Goal: Task Accomplishment & Management: Manage account settings

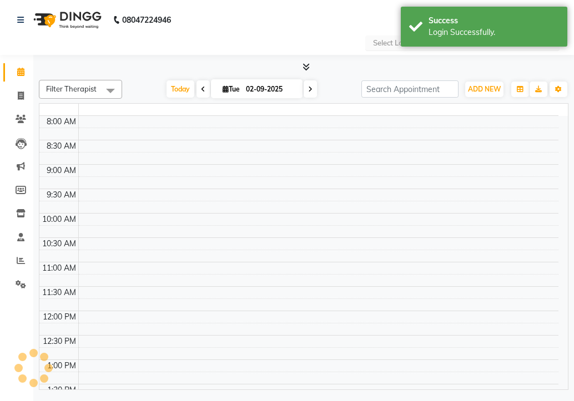
click at [400, 45] on div "Success Login Successfully." at bounding box center [483, 27] width 166 height 40
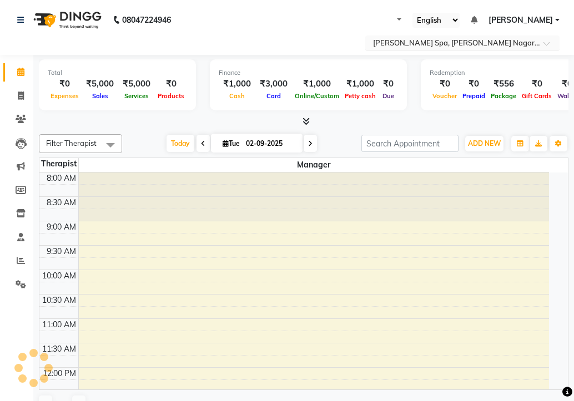
select select "en"
click at [381, 45] on input "text" at bounding box center [451, 43] width 161 height 11
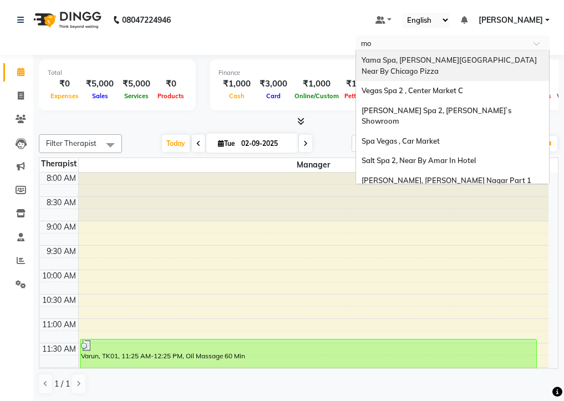
type input "mol"
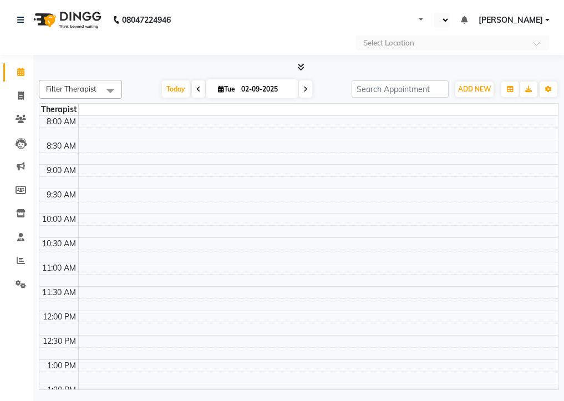
select select "en"
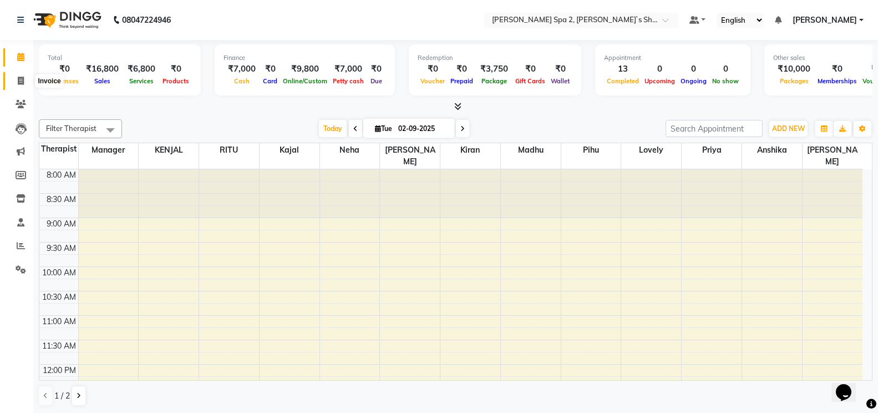
click at [21, 82] on icon at bounding box center [21, 81] width 6 height 8
select select "service"
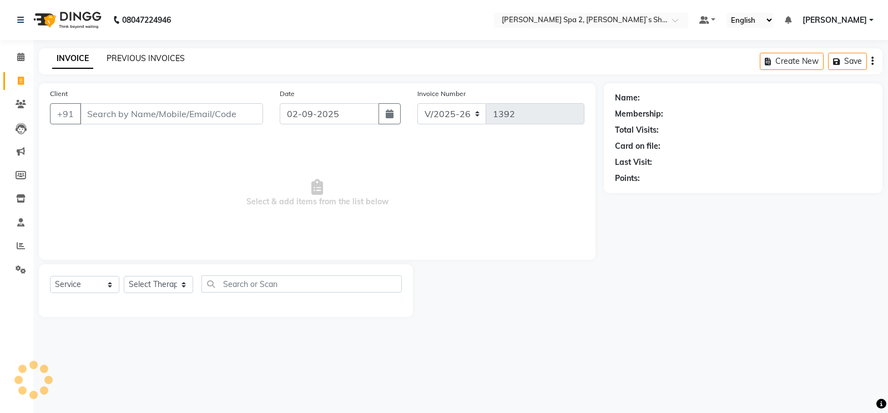
click at [166, 62] on link "PREVIOUS INVOICES" at bounding box center [146, 58] width 78 height 10
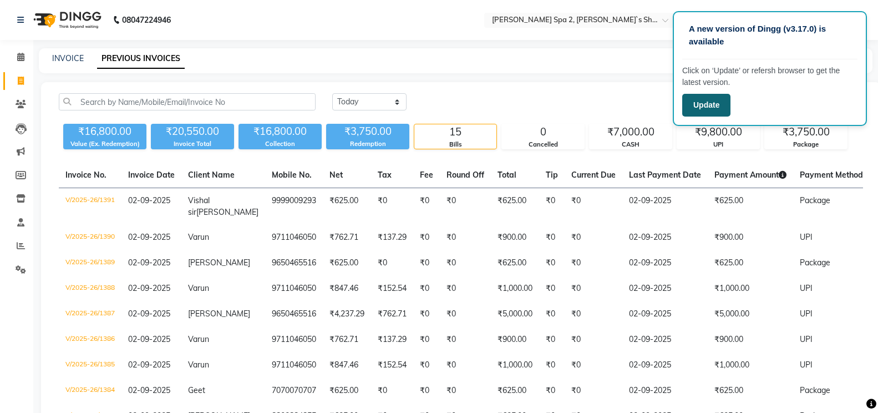
click at [573, 104] on button "Update" at bounding box center [706, 105] width 48 height 23
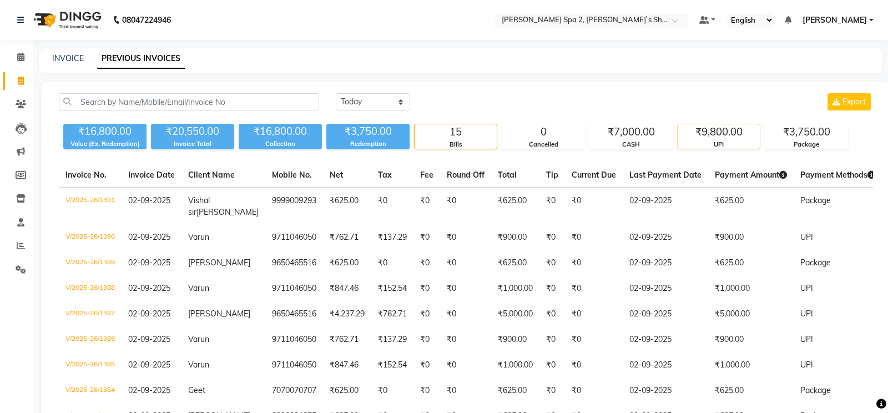
select select "en"
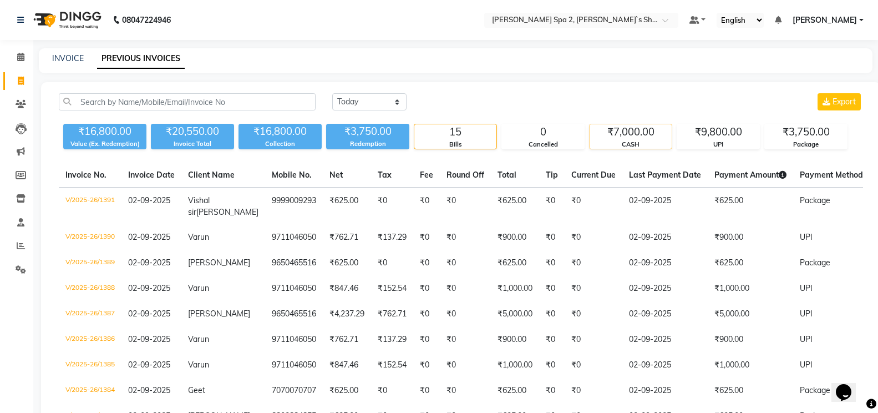
click at [633, 138] on div "₹7,000.00" at bounding box center [631, 132] width 82 height 16
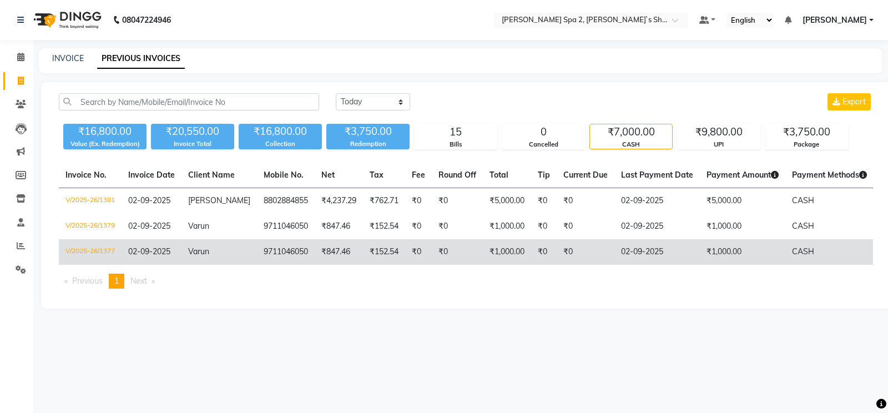
click at [699, 252] on td "₹1,000.00" at bounding box center [741, 252] width 85 height 26
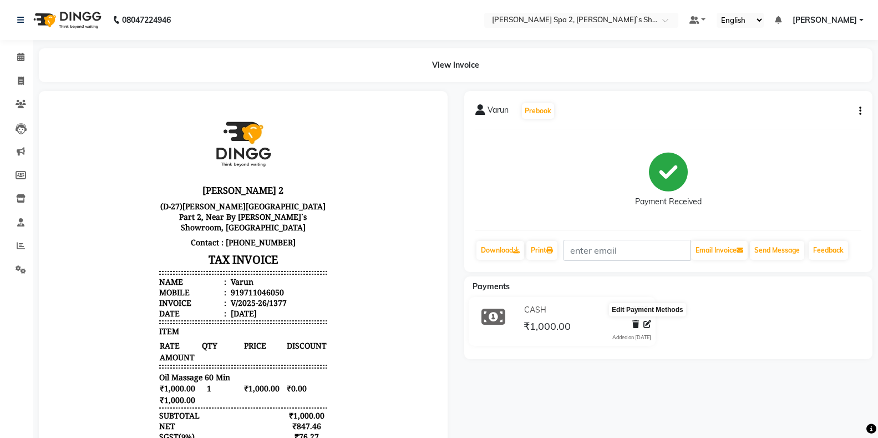
click at [645, 322] on icon at bounding box center [647, 324] width 8 height 8
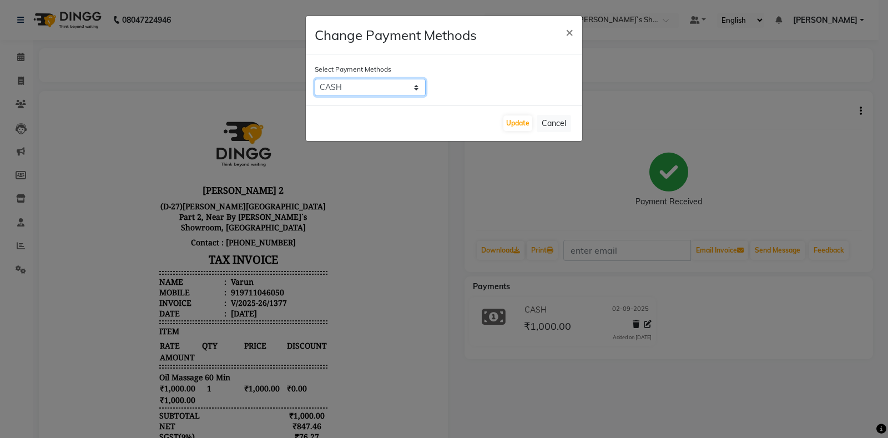
click at [359, 90] on select "CARD UPI CASH Bank" at bounding box center [370, 87] width 111 height 17
select select "8"
click at [315, 79] on select "CARD UPI CASH Bank" at bounding box center [370, 87] width 111 height 17
click at [510, 120] on button "Update" at bounding box center [517, 123] width 29 height 16
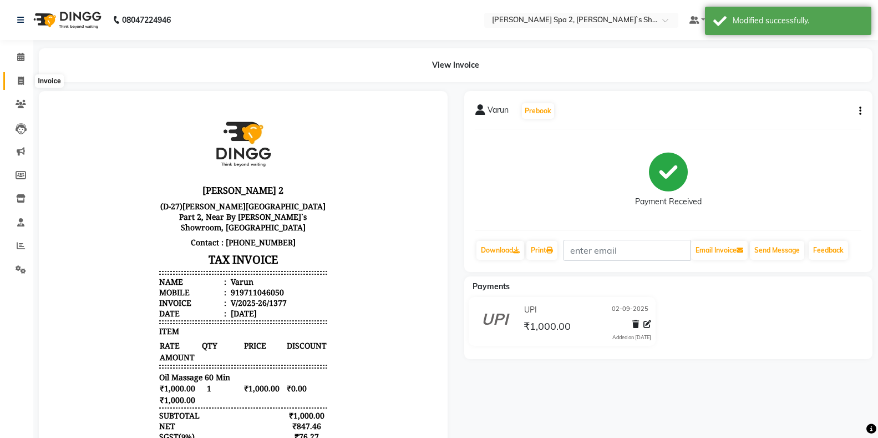
click at [25, 80] on span at bounding box center [20, 81] width 19 height 13
select select "service"
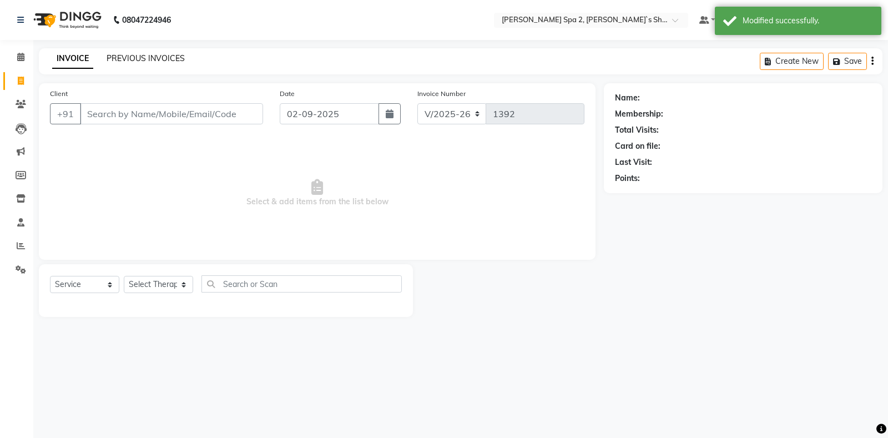
click at [143, 59] on link "PREVIOUS INVOICES" at bounding box center [146, 58] width 78 height 10
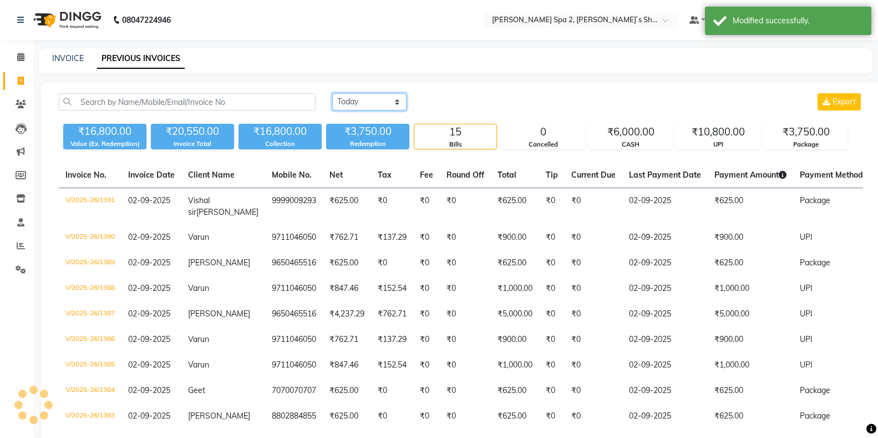
click at [375, 110] on select "Today Yesterday Custom Range" at bounding box center [369, 101] width 74 height 17
click at [651, 138] on div "₹6,000.00" at bounding box center [631, 132] width 82 height 16
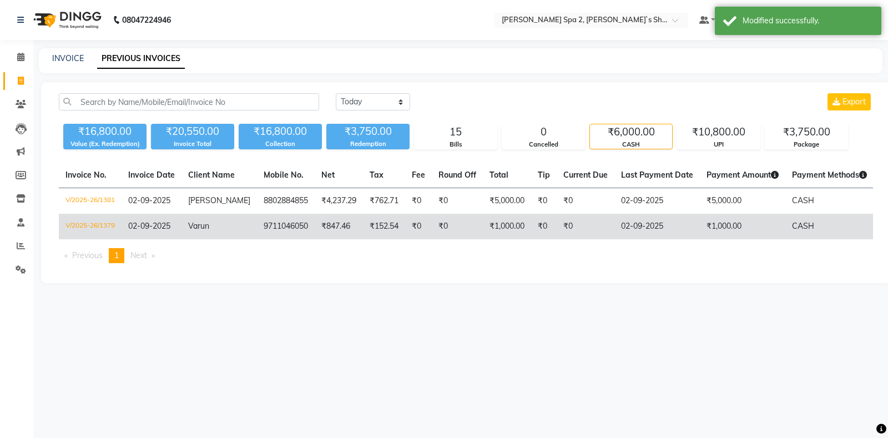
click at [699, 223] on td "₹1,000.00" at bounding box center [741, 227] width 85 height 26
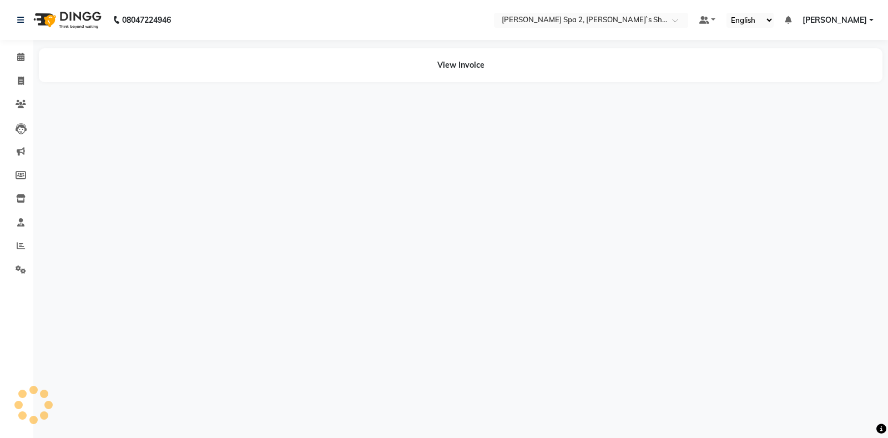
select select "en"
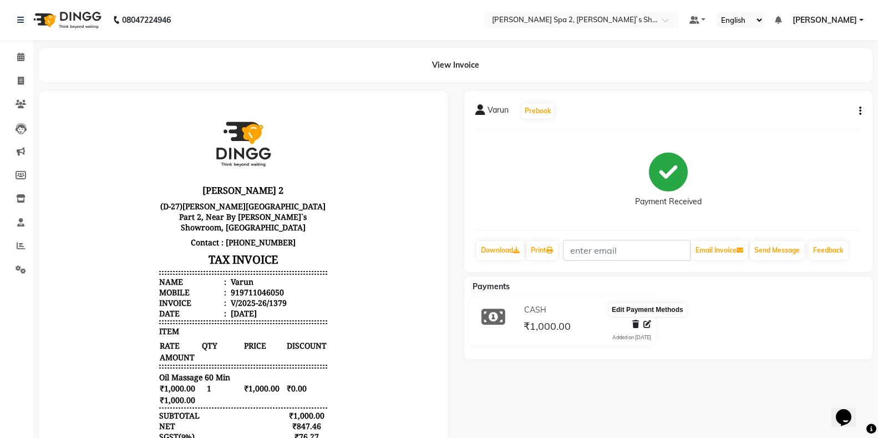
click at [646, 322] on icon at bounding box center [647, 324] width 8 height 8
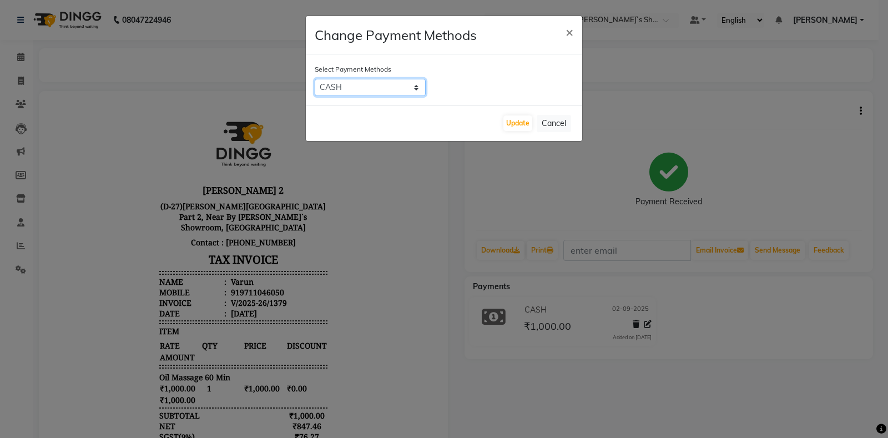
click at [379, 87] on select "CARD UPI CASH Bank" at bounding box center [370, 87] width 111 height 17
select select "8"
click at [315, 79] on select "CARD UPI CASH Bank" at bounding box center [370, 87] width 111 height 17
click at [526, 124] on button "Update" at bounding box center [517, 123] width 29 height 16
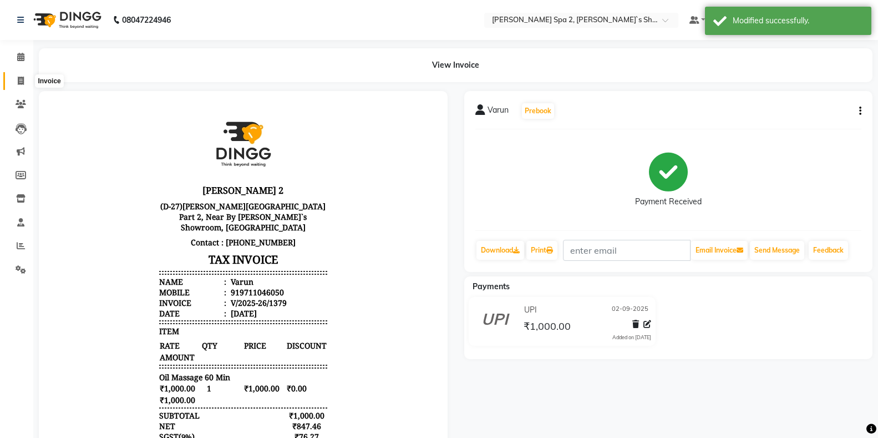
click at [24, 80] on span at bounding box center [20, 81] width 19 height 13
select select "7607"
select select "service"
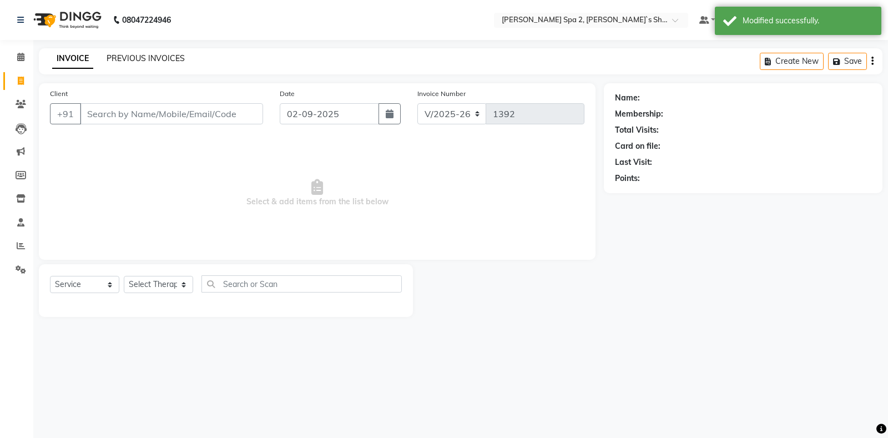
click at [119, 57] on link "PREVIOUS INVOICES" at bounding box center [146, 58] width 78 height 10
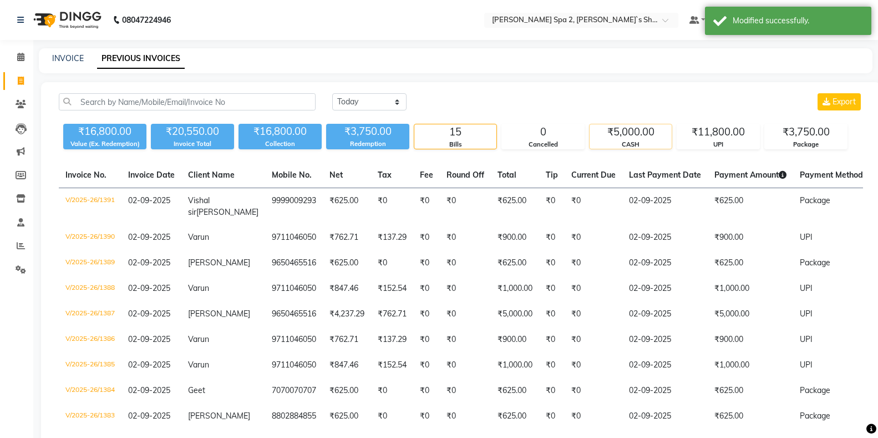
click at [622, 139] on div "₹5,000.00" at bounding box center [631, 132] width 82 height 16
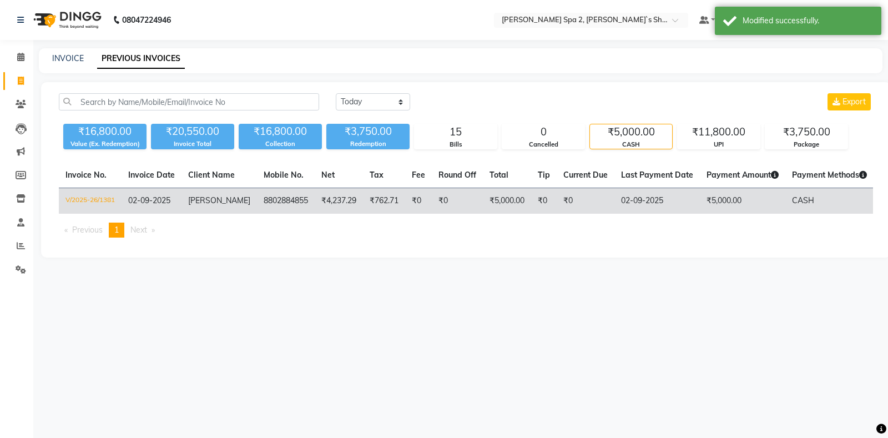
click at [699, 197] on td "₹5,000.00" at bounding box center [741, 201] width 85 height 26
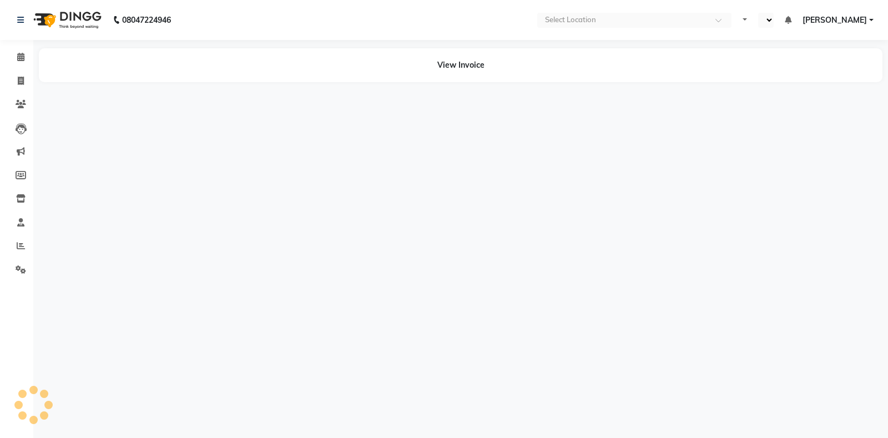
select select "en"
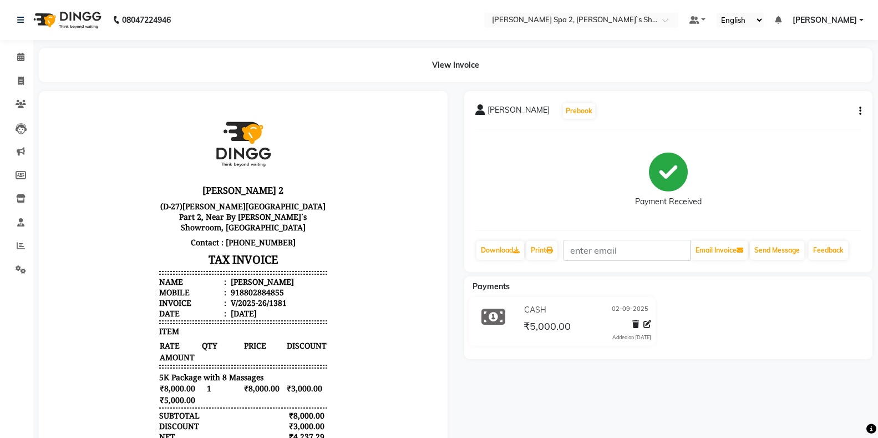
click at [635, 324] on icon at bounding box center [635, 324] width 7 height 8
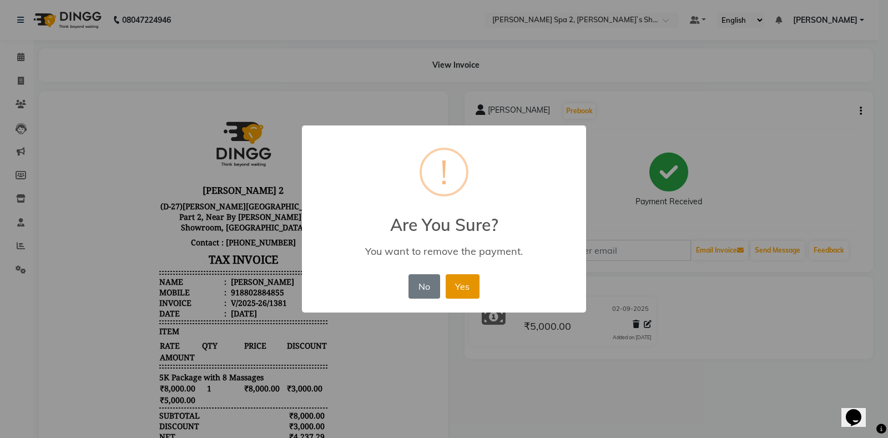
click at [460, 283] on button "Yes" at bounding box center [462, 286] width 34 height 24
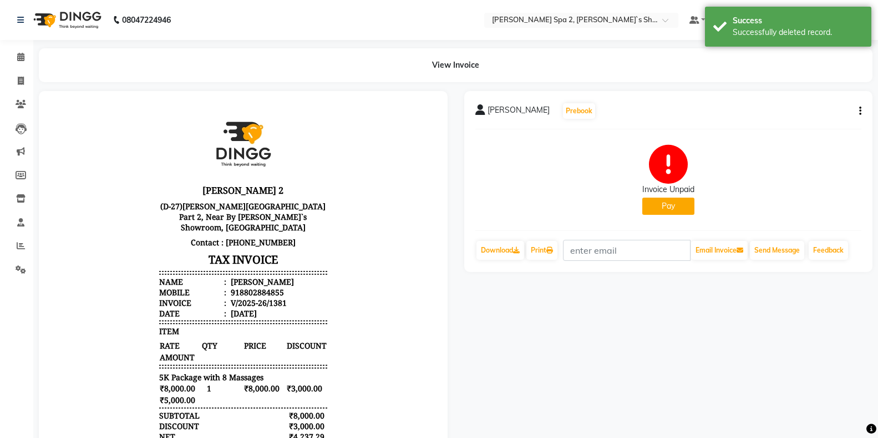
click at [666, 200] on button "Pay" at bounding box center [668, 205] width 52 height 17
select select "1"
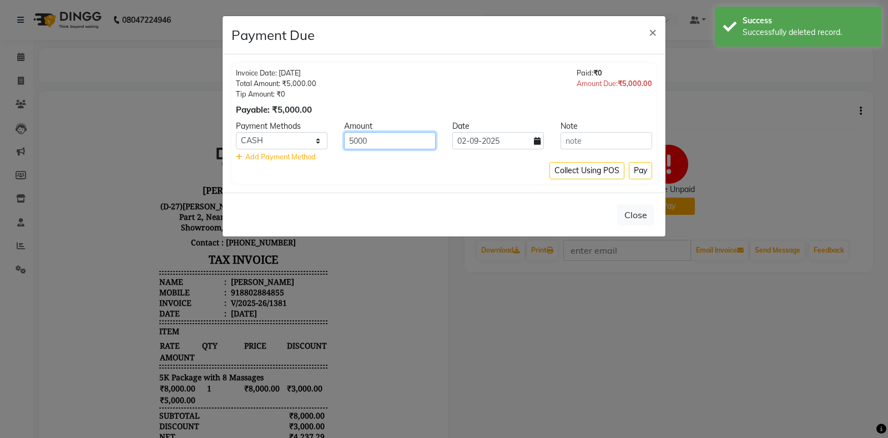
drag, startPoint x: 418, startPoint y: 140, endPoint x: 306, endPoint y: 162, distance: 114.1
click at [306, 162] on div "Payment Methods Amount Date Note CARD UPI CASH Bank 5000 02-09-2025 Add Payment…" at bounding box center [444, 141] width 416 height 42
type input "4000"
click at [637, 168] on button "Pay" at bounding box center [639, 170] width 23 height 17
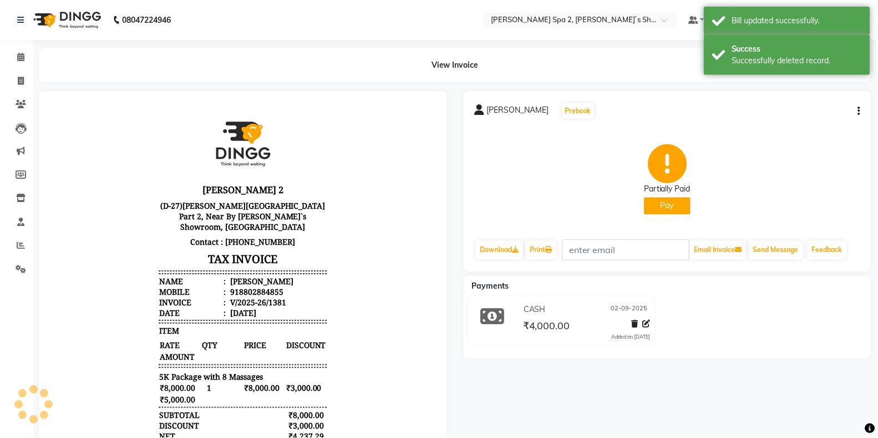
click at [669, 212] on button "Pay" at bounding box center [668, 205] width 47 height 17
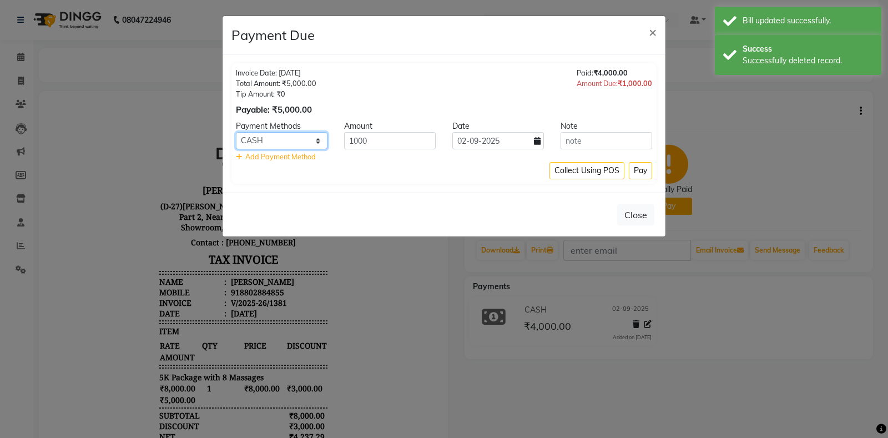
click at [273, 140] on select "CARD UPI CASH Bank" at bounding box center [282, 140] width 92 height 17
select select "8"
click at [236, 132] on select "CARD UPI CASH Bank" at bounding box center [282, 140] width 92 height 17
click at [646, 169] on button "Pay" at bounding box center [639, 170] width 23 height 17
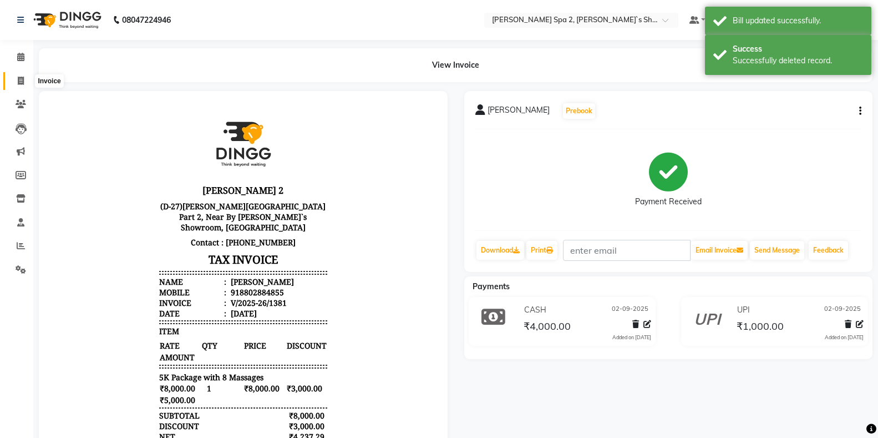
click at [22, 84] on icon at bounding box center [21, 81] width 6 height 8
select select "service"
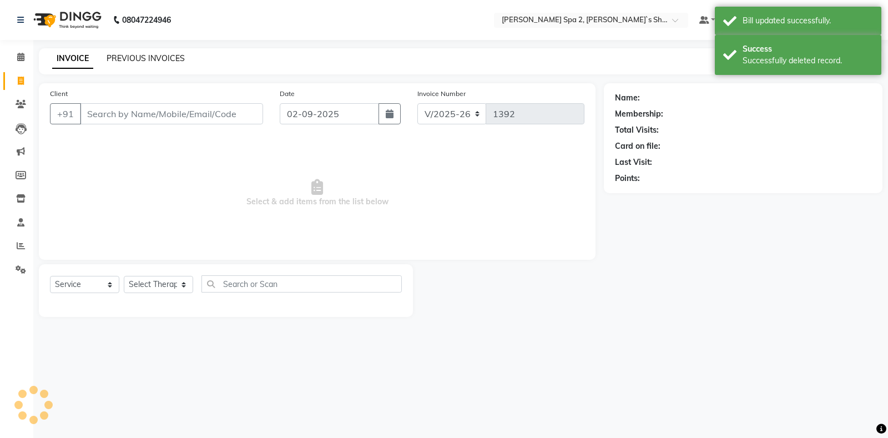
click at [159, 58] on link "PREVIOUS INVOICES" at bounding box center [146, 58] width 78 height 10
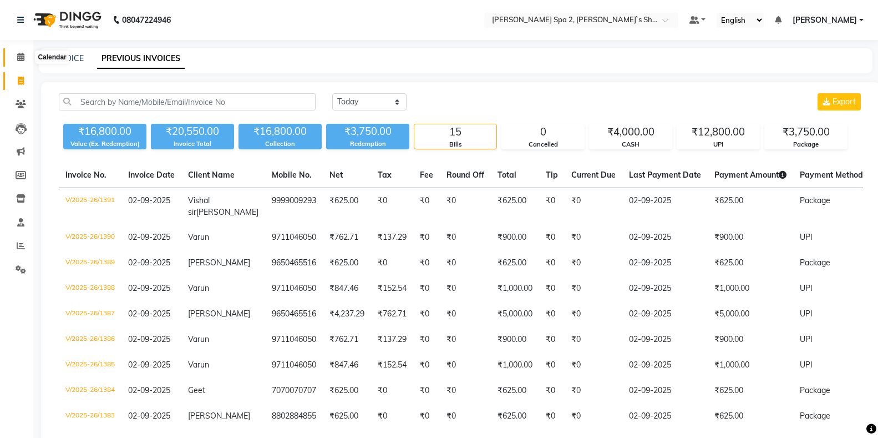
click at [22, 52] on span at bounding box center [20, 57] width 19 height 13
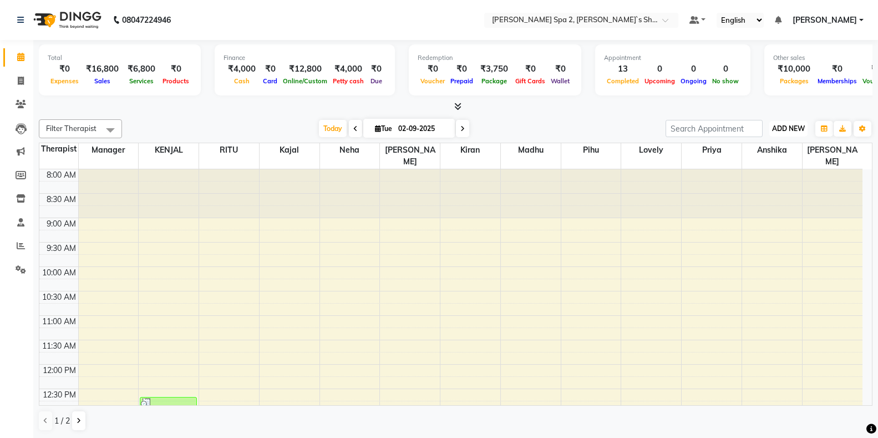
click at [783, 126] on span "ADD NEW" at bounding box center [788, 128] width 33 height 8
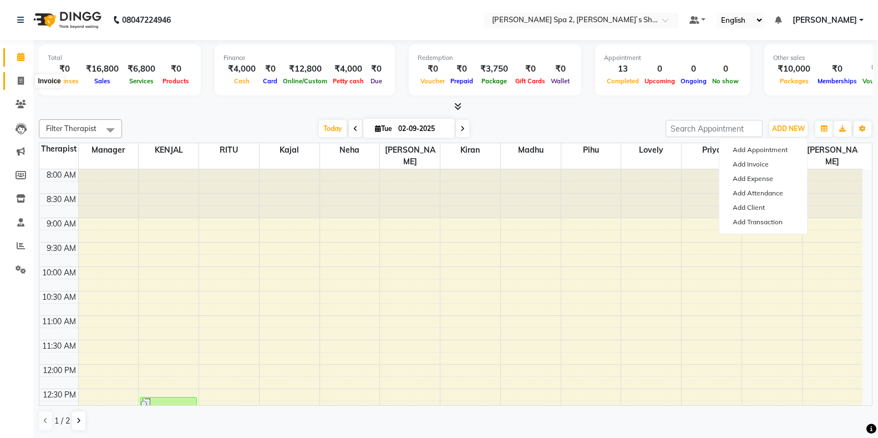
click at [23, 84] on icon at bounding box center [21, 81] width 6 height 8
select select "service"
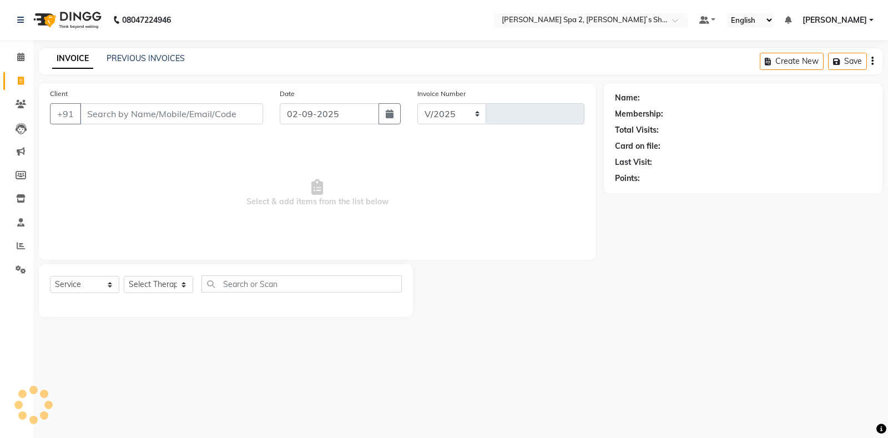
select select "7607"
type input "1392"
click at [165, 52] on div "INVOICE PREVIOUS INVOICES Create New Save" at bounding box center [460, 61] width 843 height 26
click at [165, 56] on link "PREVIOUS INVOICES" at bounding box center [146, 58] width 78 height 10
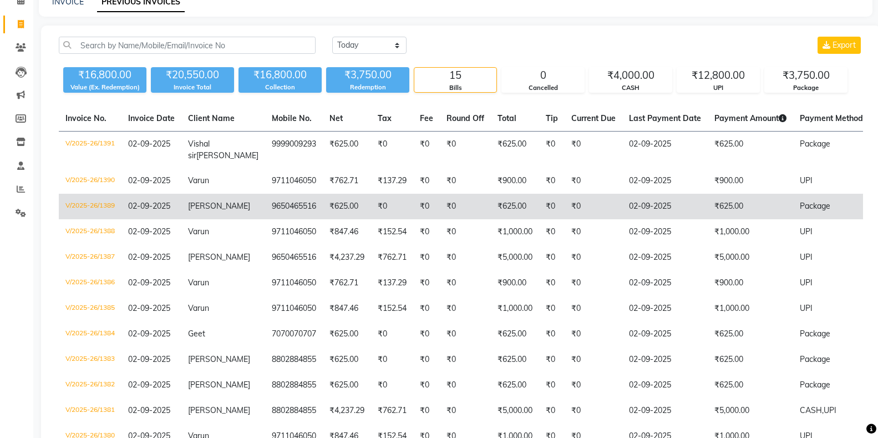
scroll to position [55, 0]
